Goal: Transaction & Acquisition: Obtain resource

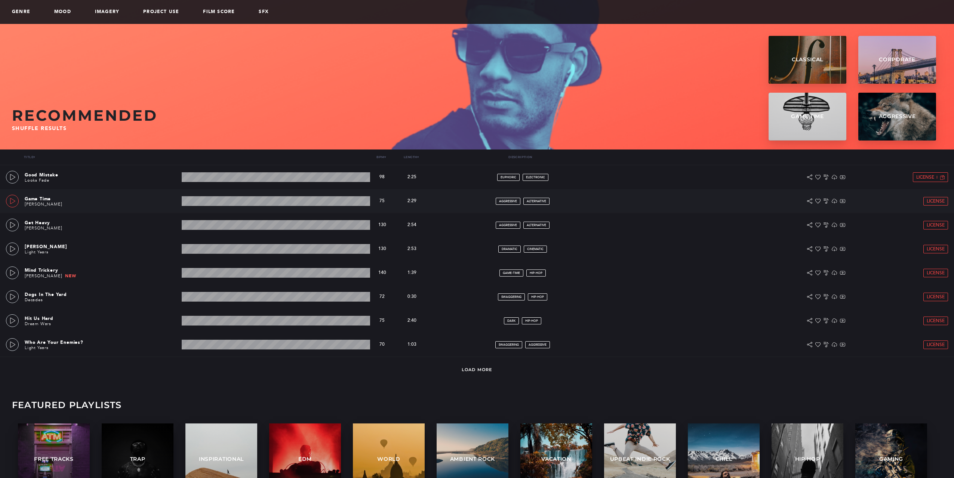
click at [14, 201] on icon at bounding box center [13, 201] width 6 height 6
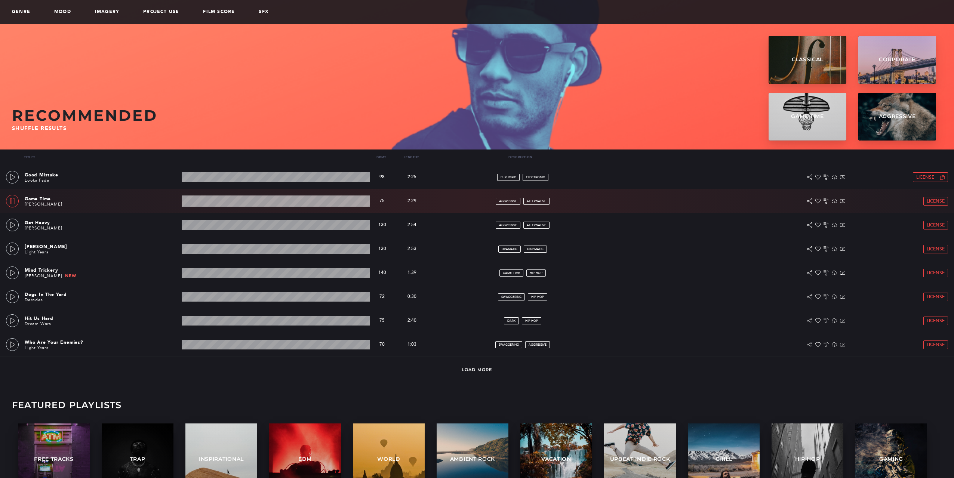
click at [14, 201] on icon at bounding box center [12, 201] width 4 height 6
click at [11, 175] on icon at bounding box center [13, 177] width 6 height 6
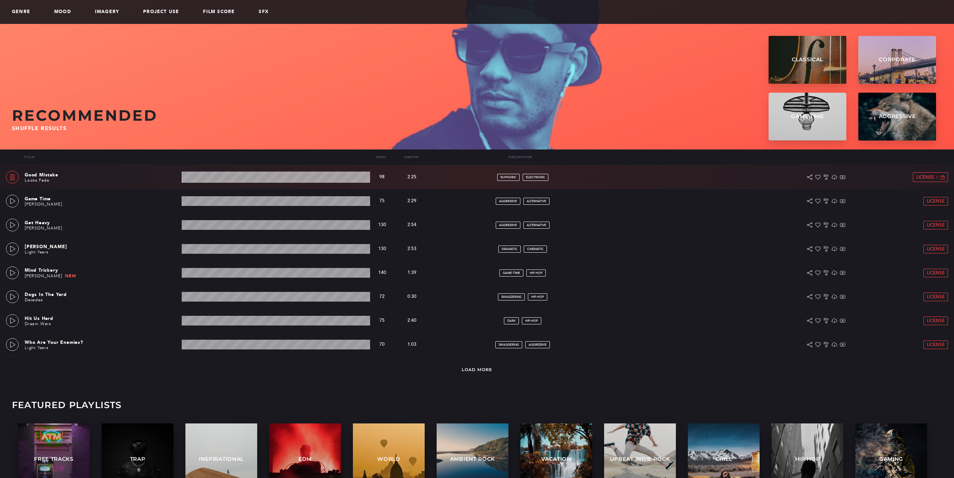
click at [11, 175] on icon at bounding box center [12, 177] width 6 height 6
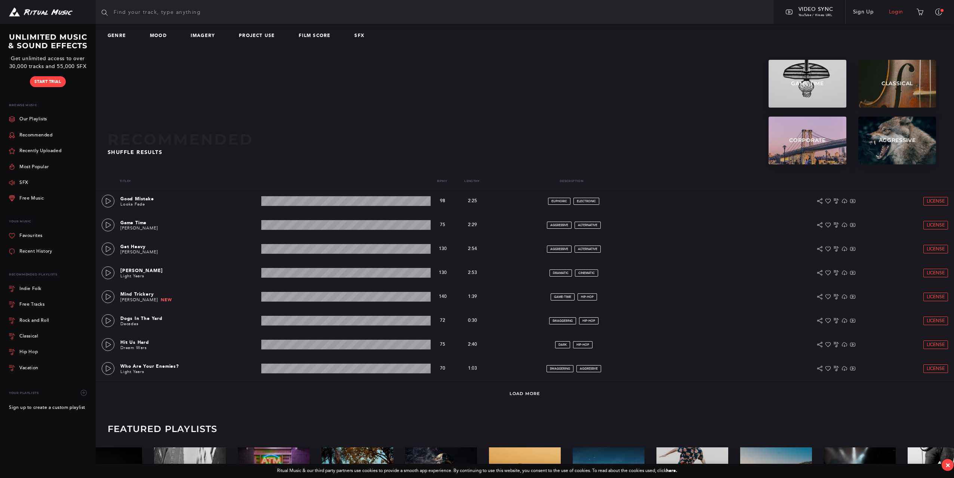
click at [894, 11] on link "Login" at bounding box center [896, 11] width 30 height 21
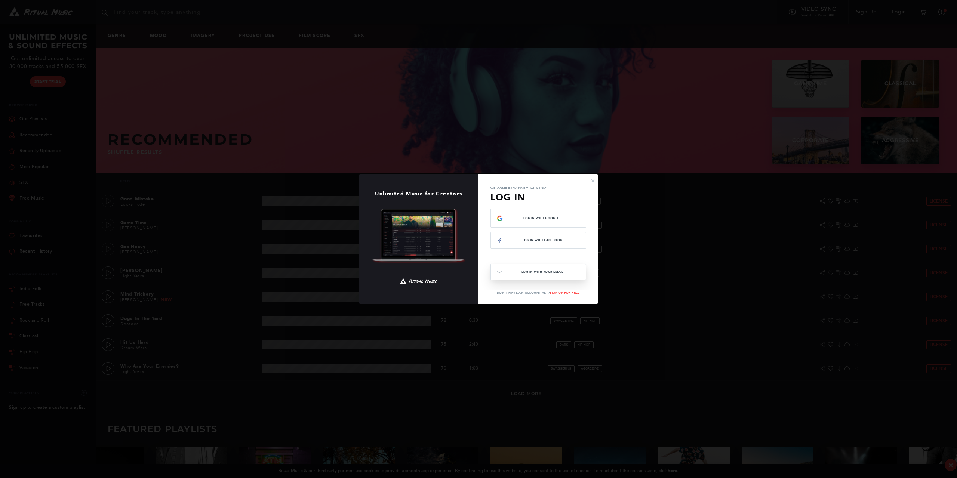
click at [547, 273] on button "Log In with your email" at bounding box center [538, 272] width 96 height 16
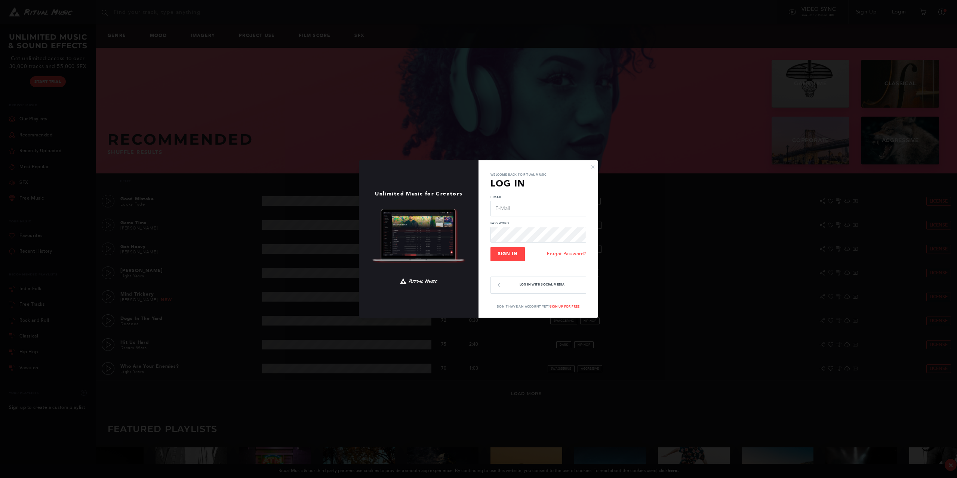
click at [512, 209] on input "E-Mail" at bounding box center [538, 209] width 96 height 16
type input "[EMAIL_ADDRESS][DOMAIN_NAME]"
click at [503, 255] on span "Sign In" at bounding box center [507, 253] width 19 height 5
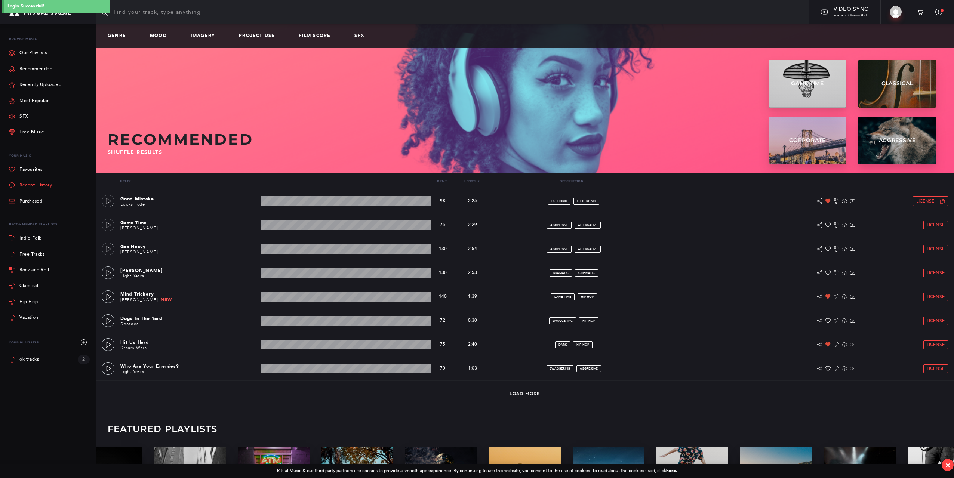
click at [42, 186] on link "Recent History" at bounding box center [30, 186] width 43 height 16
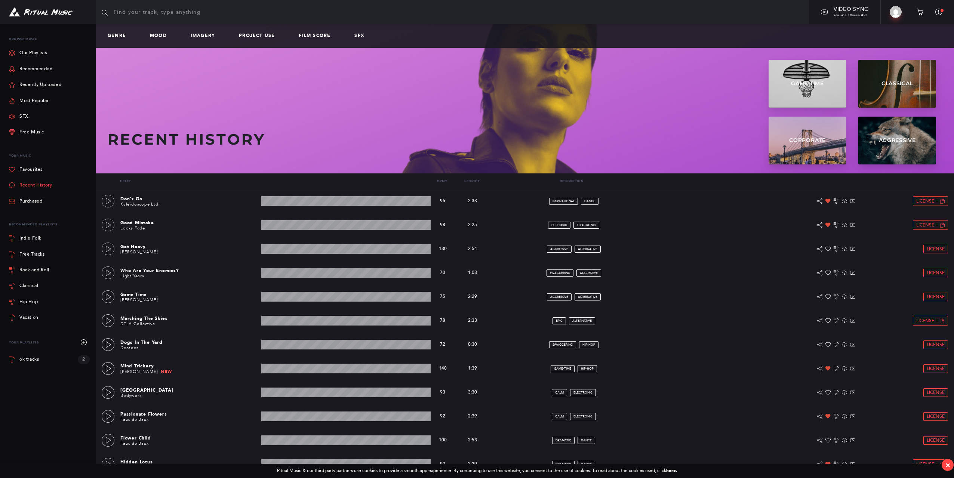
click at [43, 186] on link "Recent History" at bounding box center [30, 186] width 43 height 16
click at [106, 224] on icon at bounding box center [108, 225] width 5 height 6
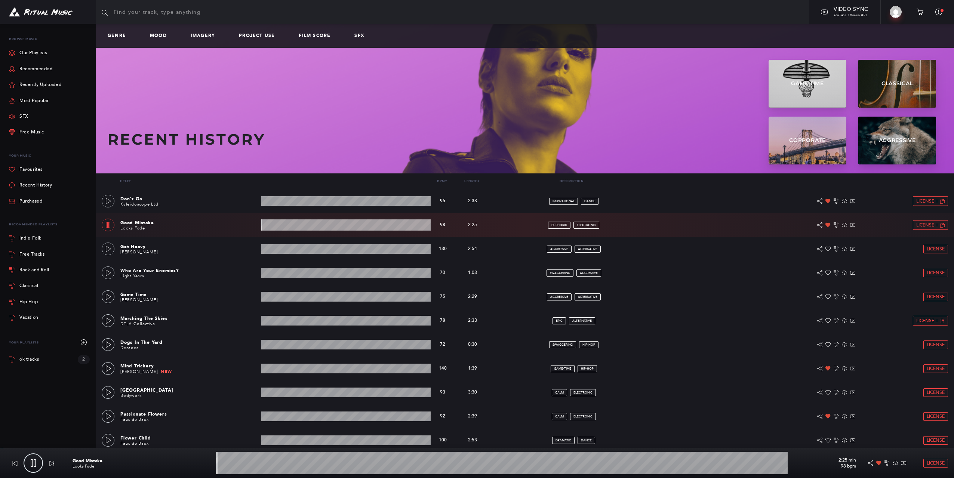
click at [106, 224] on icon at bounding box center [108, 225] width 4 height 6
click at [105, 200] on div at bounding box center [108, 201] width 6 height 5
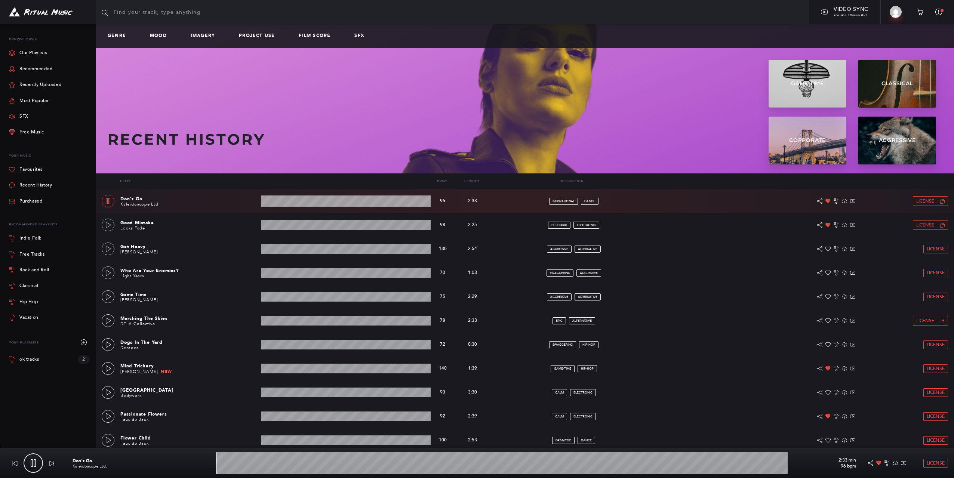
click at [105, 200] on icon at bounding box center [108, 201] width 6 height 6
click at [106, 199] on icon at bounding box center [108, 201] width 6 height 6
type input "2.16"
click at [919, 200] on span "License" at bounding box center [925, 201] width 18 height 5
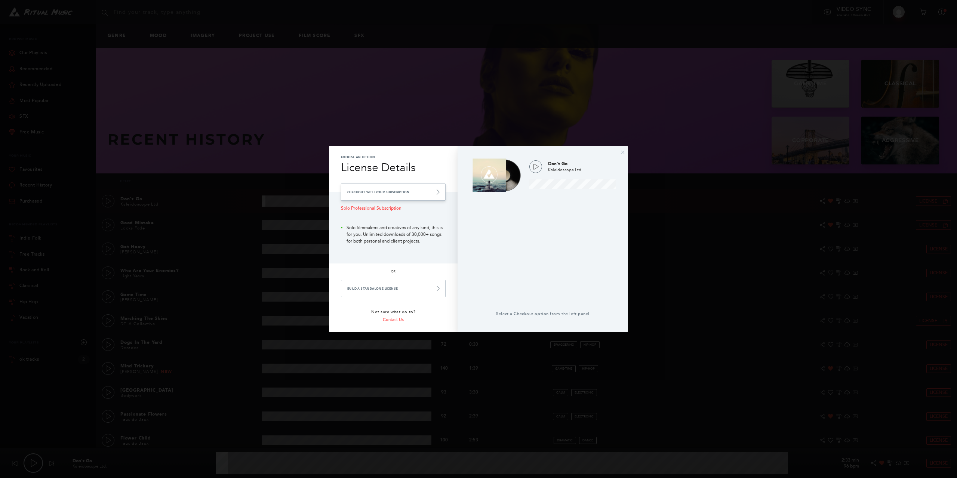
click at [380, 190] on link "Checkout with your Subscription" at bounding box center [393, 191] width 105 height 17
click at [433, 193] on link "Checkout with your Subscription" at bounding box center [393, 191] width 105 height 17
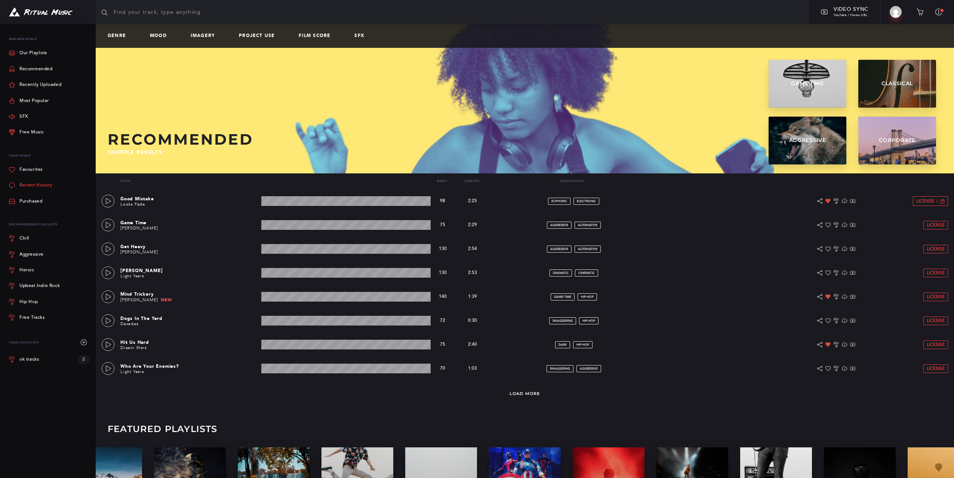
click at [30, 186] on link "Recent History" at bounding box center [30, 186] width 43 height 16
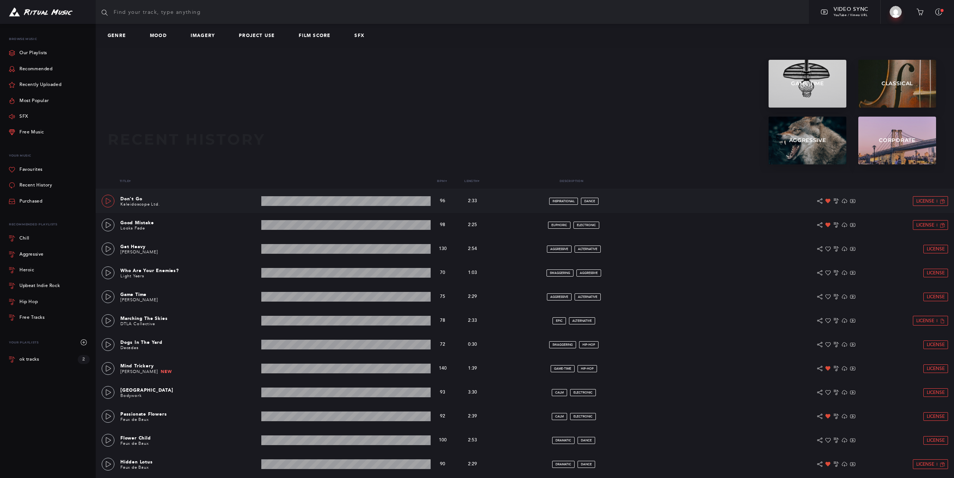
click at [107, 202] on icon at bounding box center [108, 201] width 6 height 6
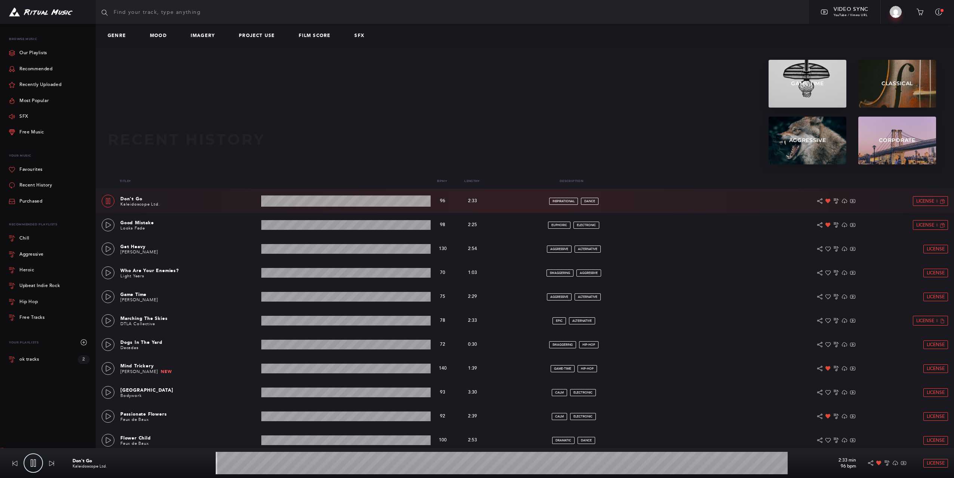
click at [107, 202] on icon at bounding box center [108, 201] width 6 height 6
type input "0.38"
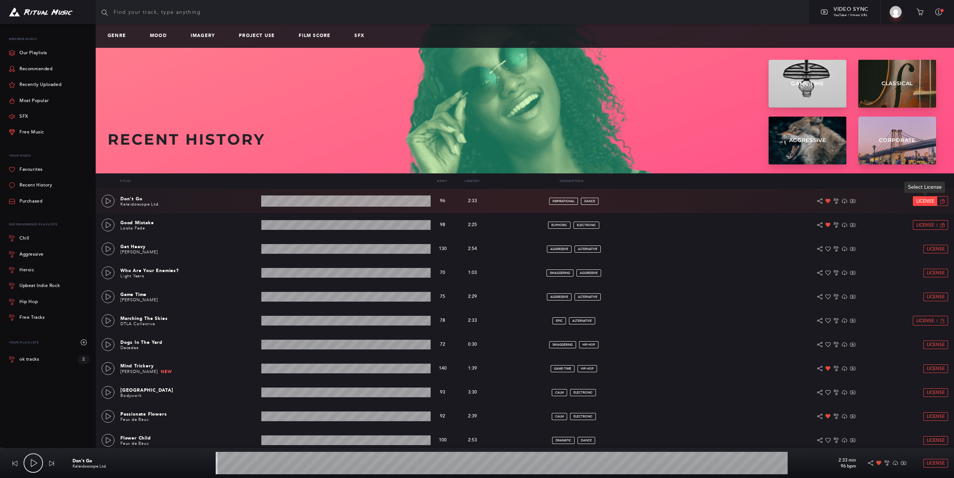
click at [936, 201] on link "License" at bounding box center [925, 201] width 24 height 9
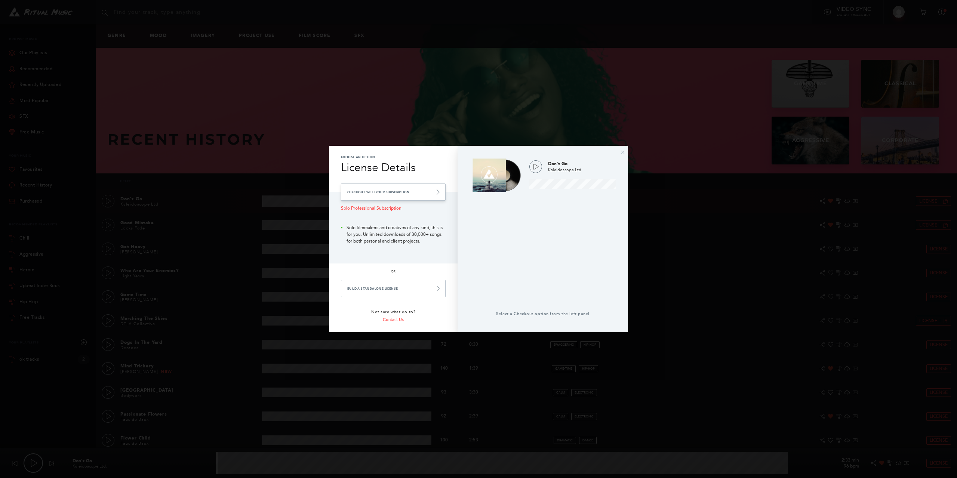
click at [361, 191] on link "Checkout with your Subscription" at bounding box center [393, 191] width 105 height 17
click at [409, 191] on link "Checkout with your Subscription" at bounding box center [393, 191] width 105 height 17
